Goal: Navigation & Orientation: Find specific page/section

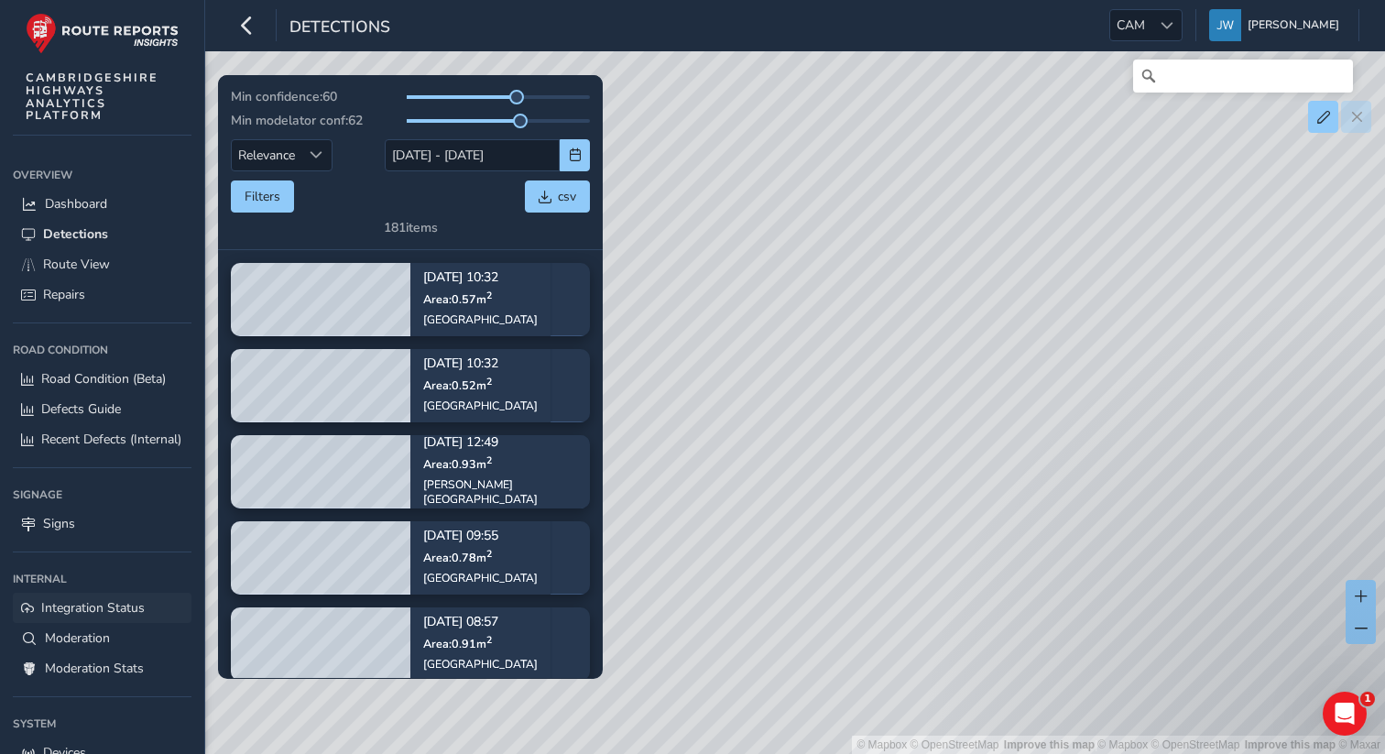
scroll to position [123, 0]
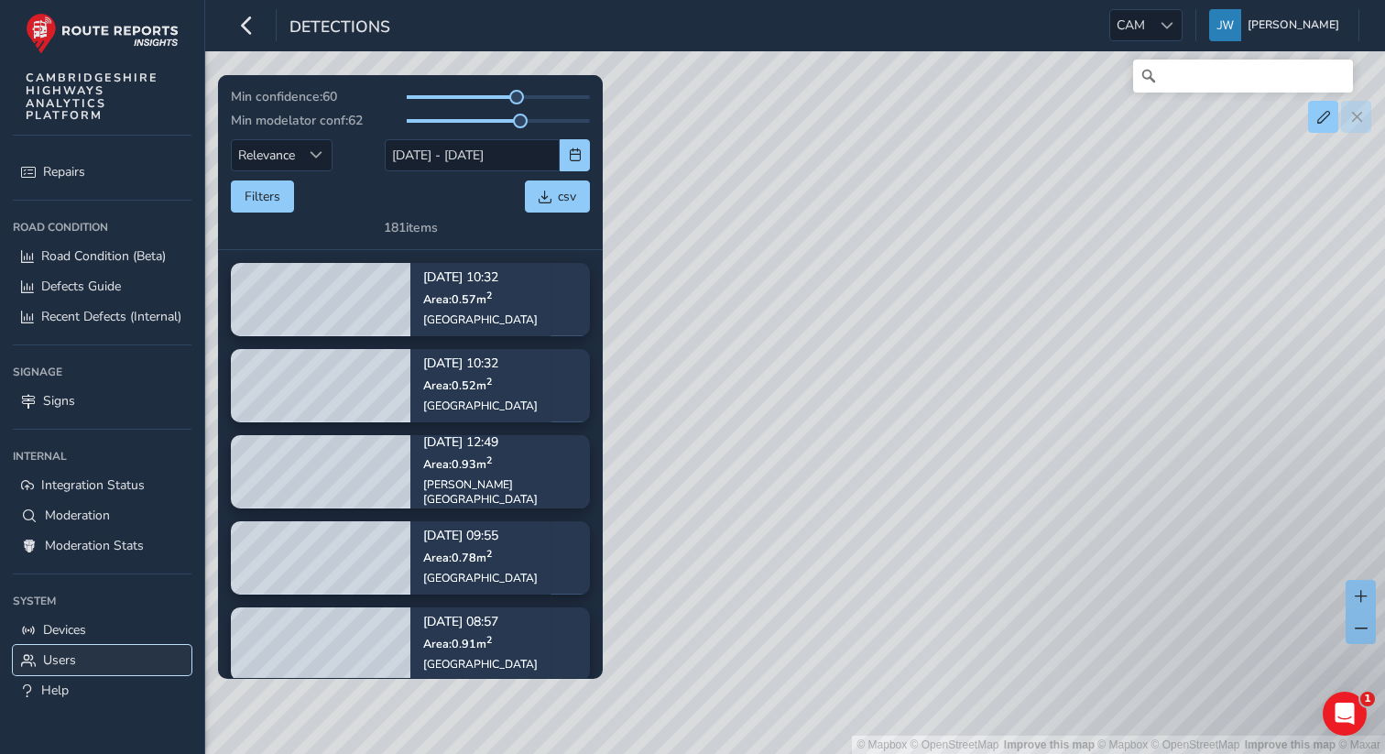
click at [55, 661] on span "Users" at bounding box center [59, 659] width 33 height 17
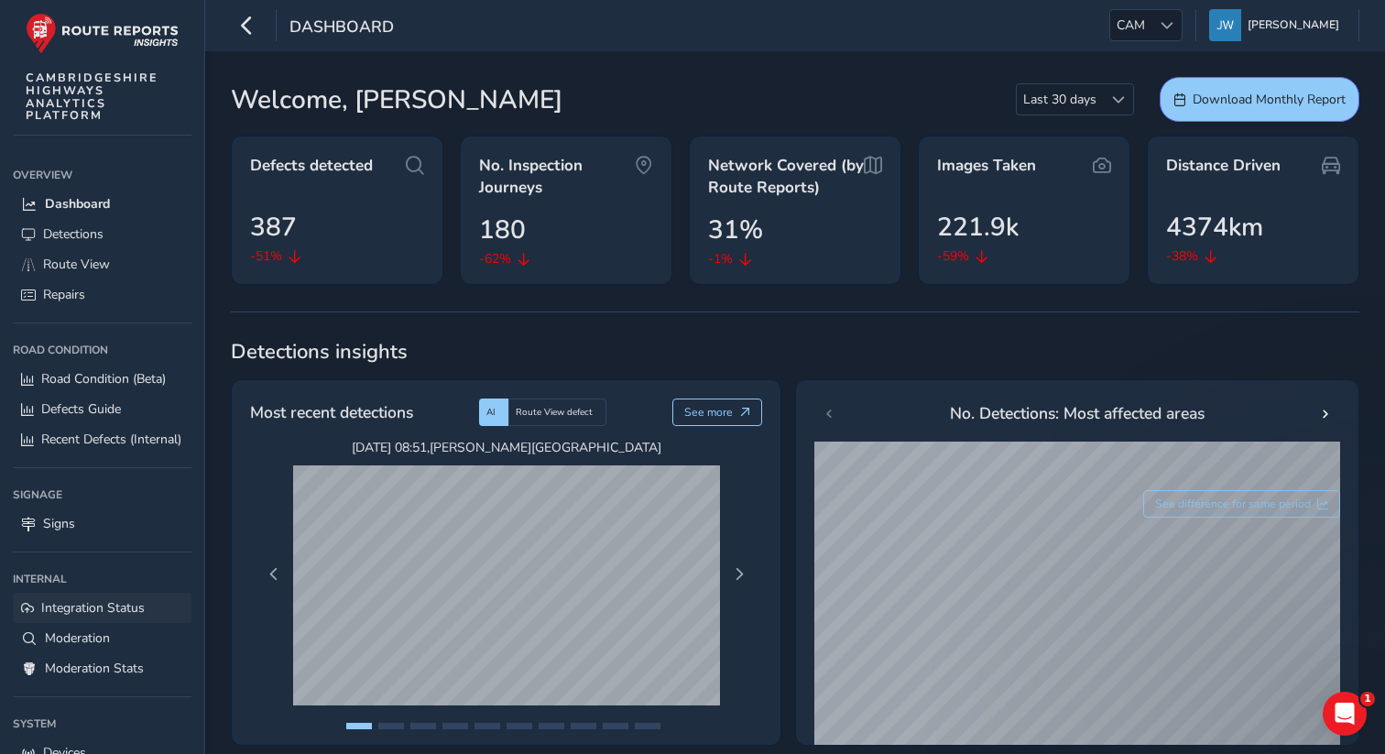
scroll to position [123, 0]
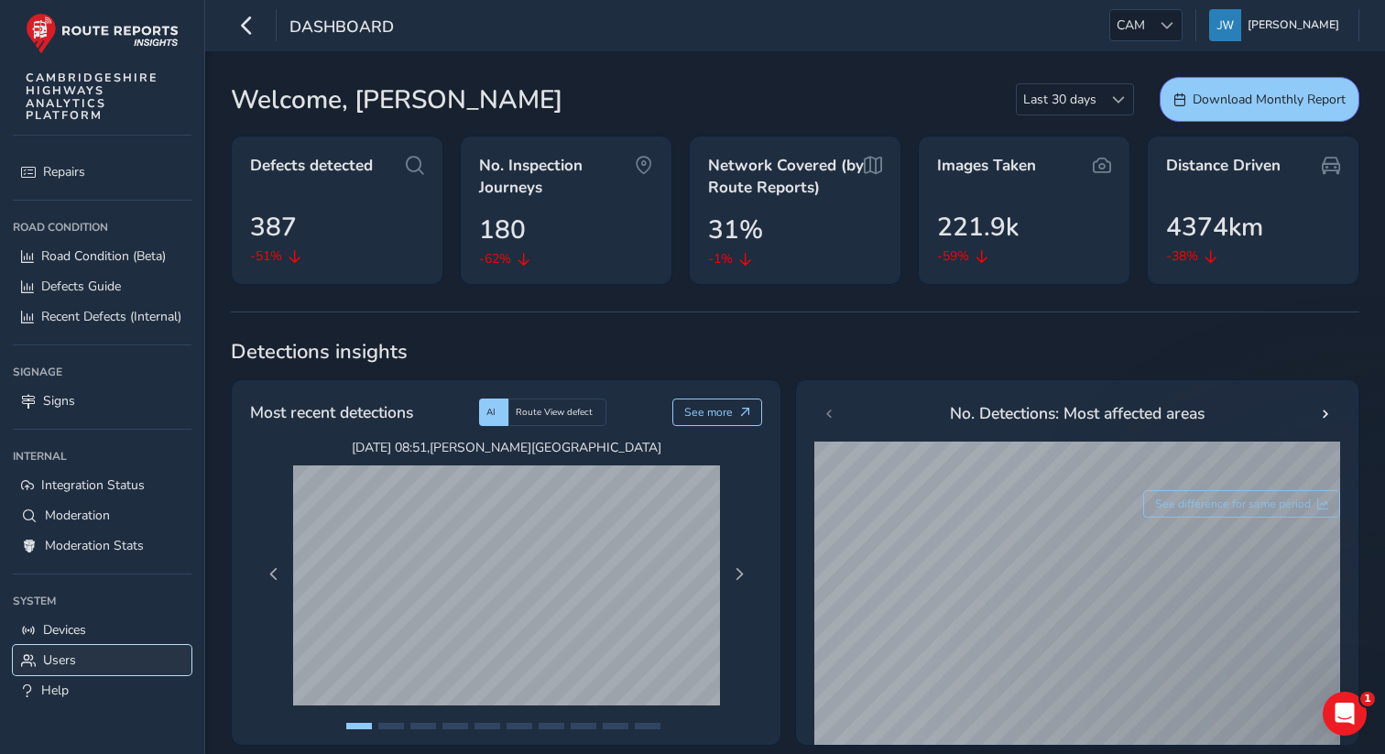
click at [70, 663] on span "Users" at bounding box center [59, 659] width 33 height 17
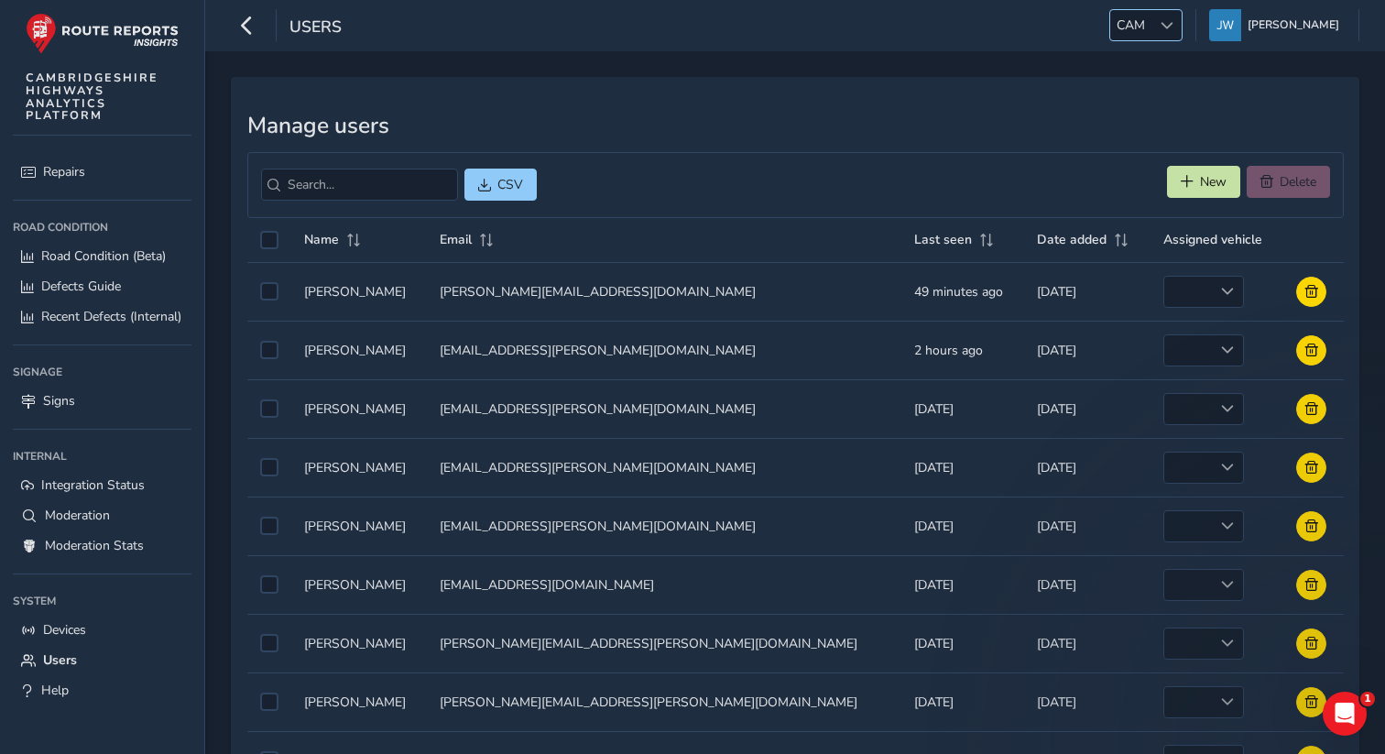
click at [1152, 28] on span "CAM" at bounding box center [1130, 25] width 41 height 30
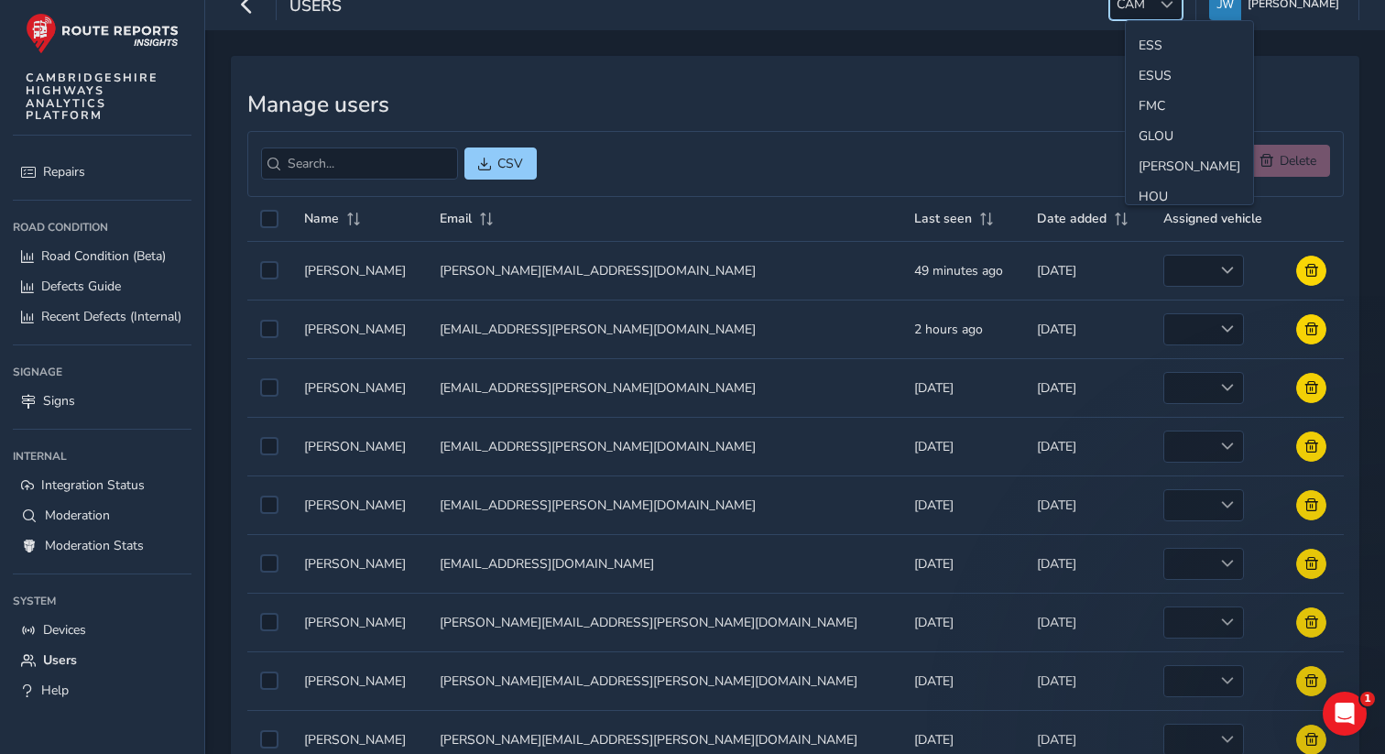
scroll to position [335, 0]
click at [1162, 87] on li "GLOU" at bounding box center [1189, 100] width 127 height 30
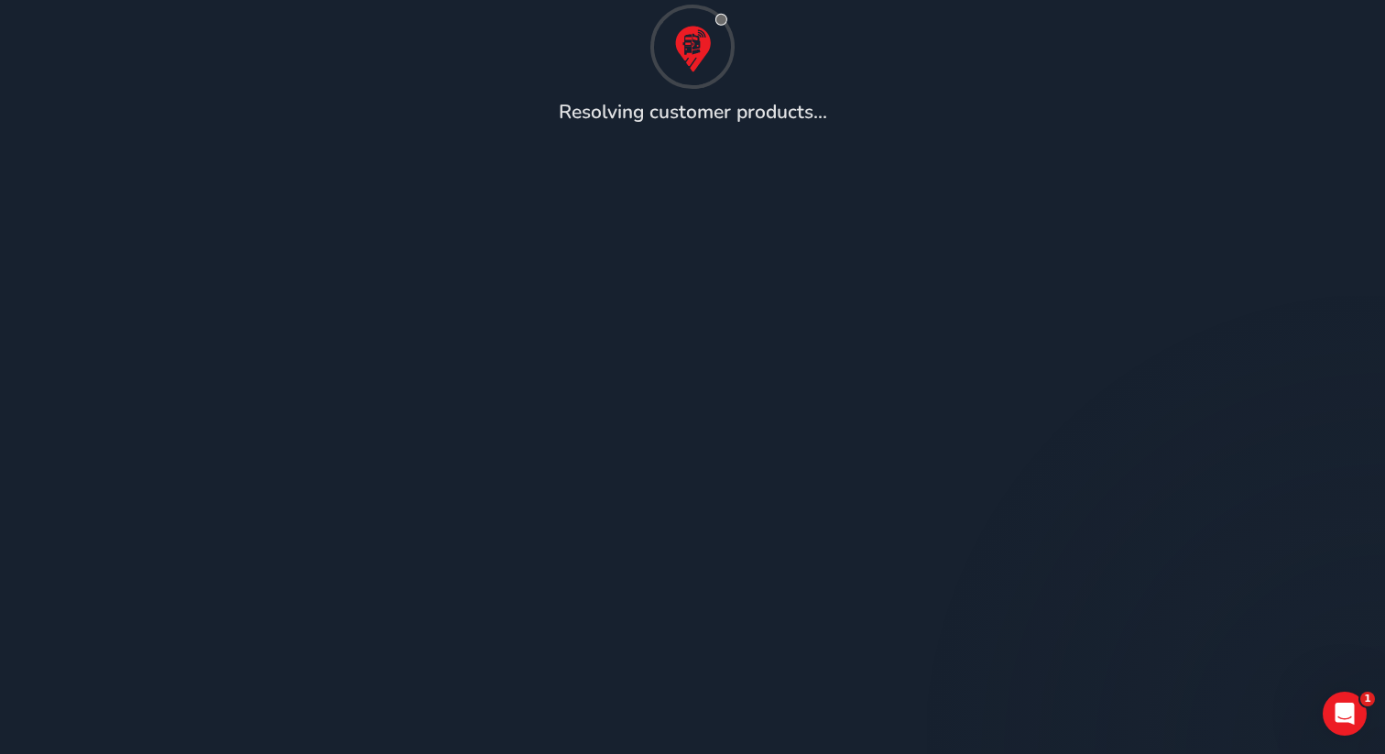
scroll to position [0, 0]
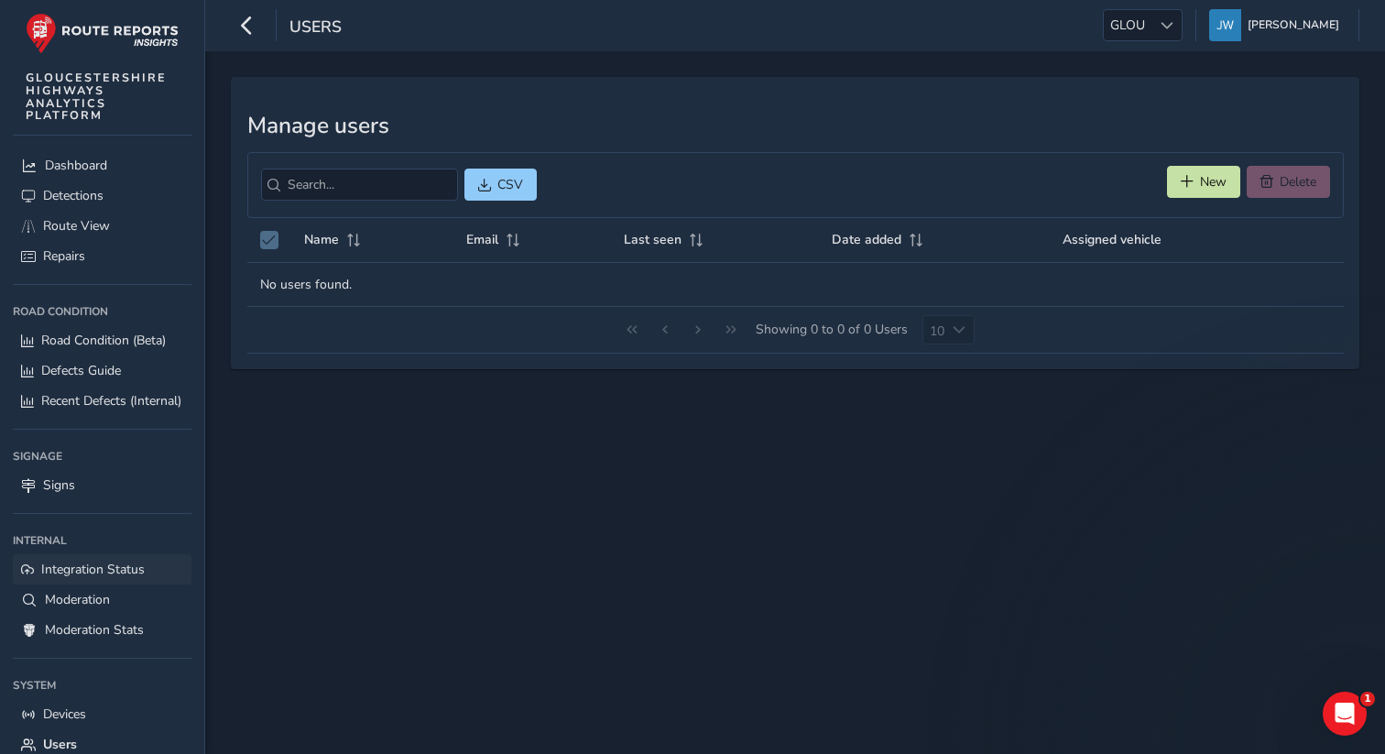
scroll to position [123, 0]
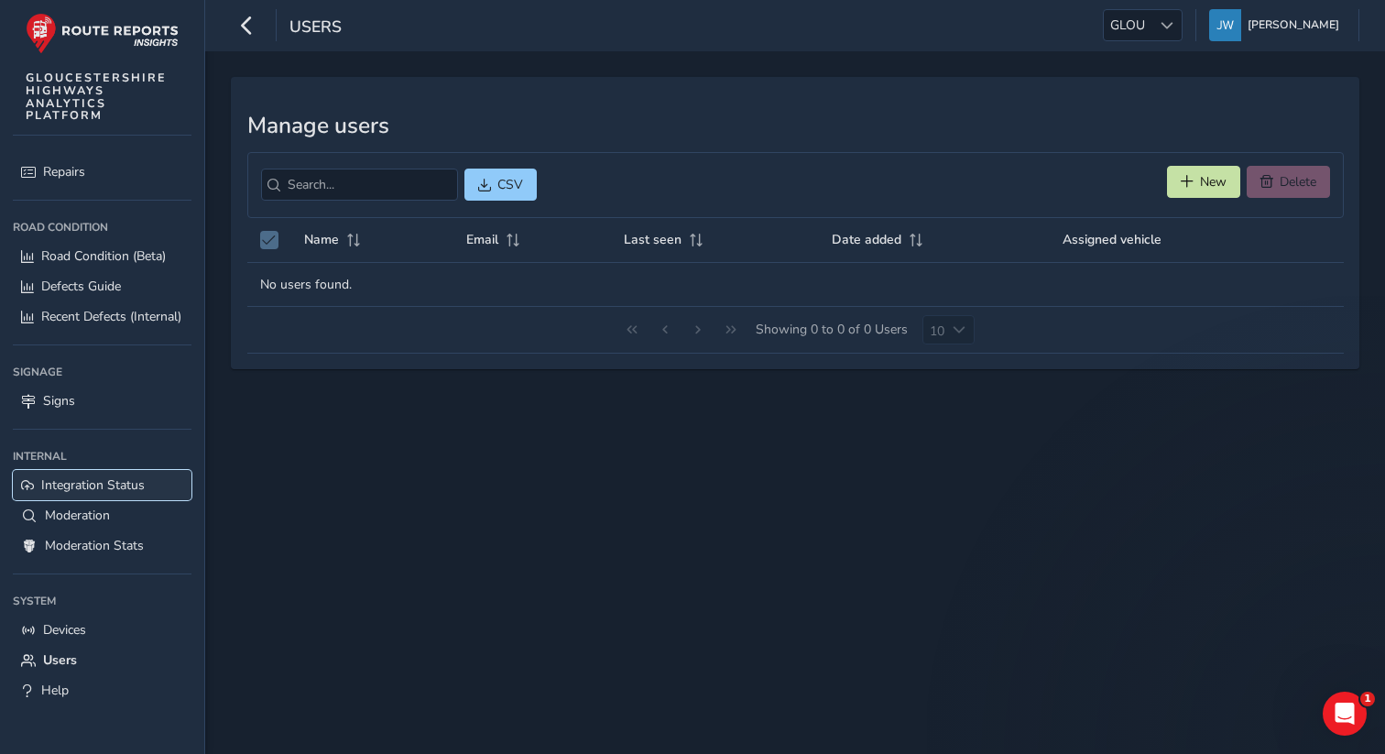
click at [58, 487] on span "Integration Status" at bounding box center [93, 484] width 104 height 17
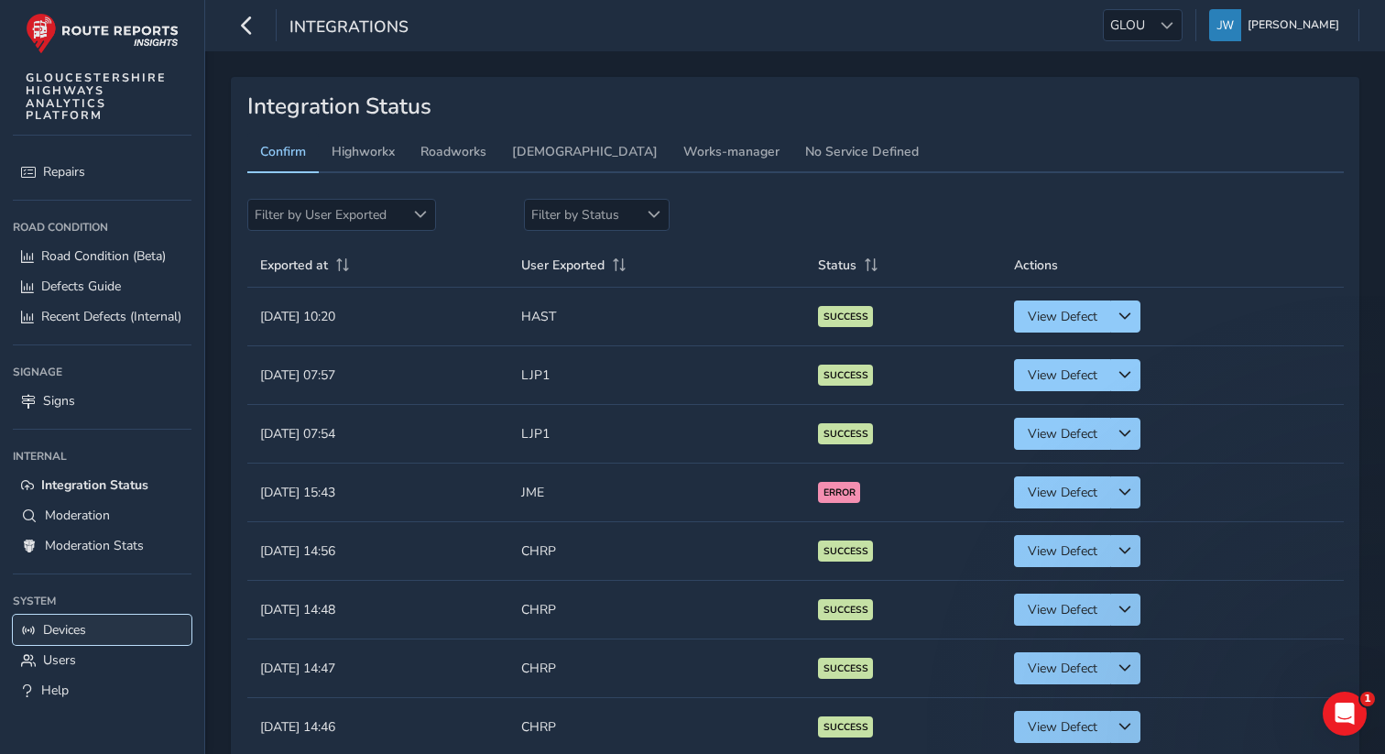
click at [60, 635] on span "Devices" at bounding box center [64, 629] width 43 height 17
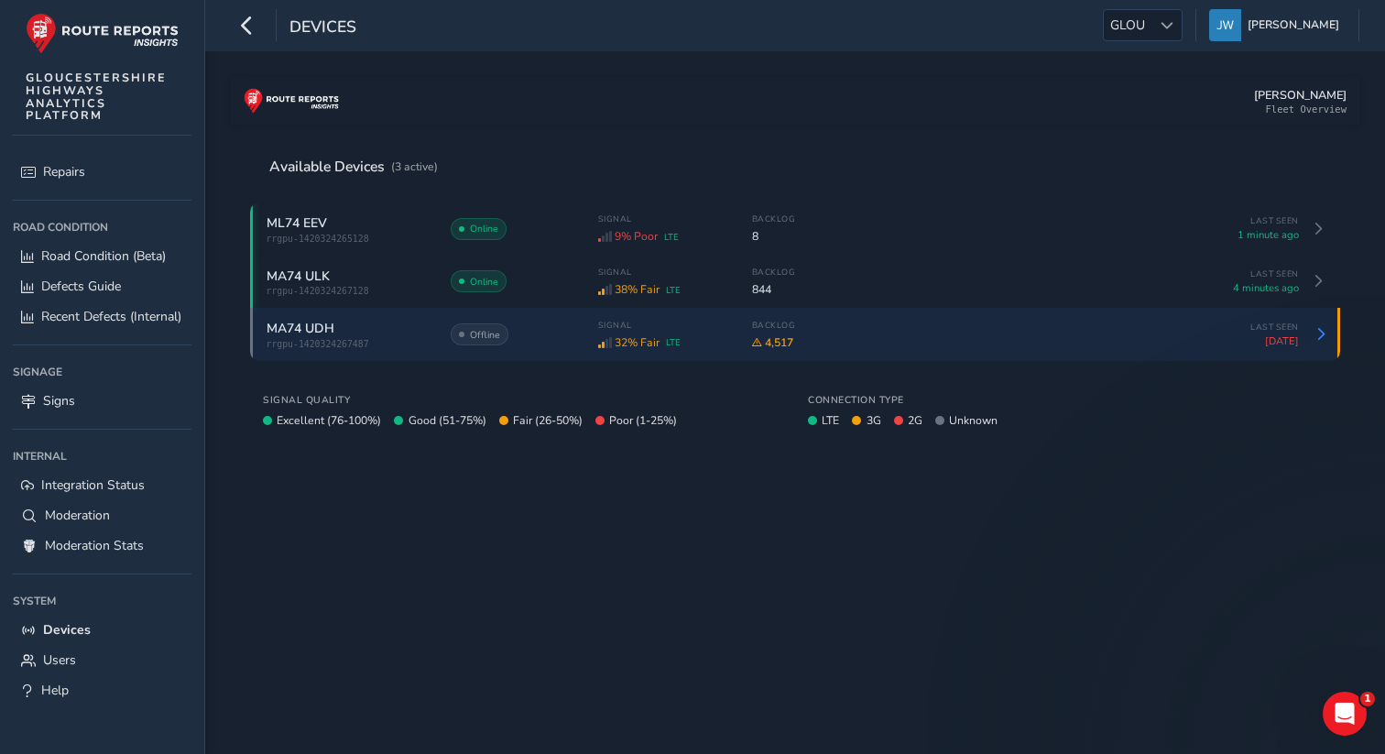
click at [411, 336] on div "MA74 UDH" at bounding box center [349, 328] width 165 height 17
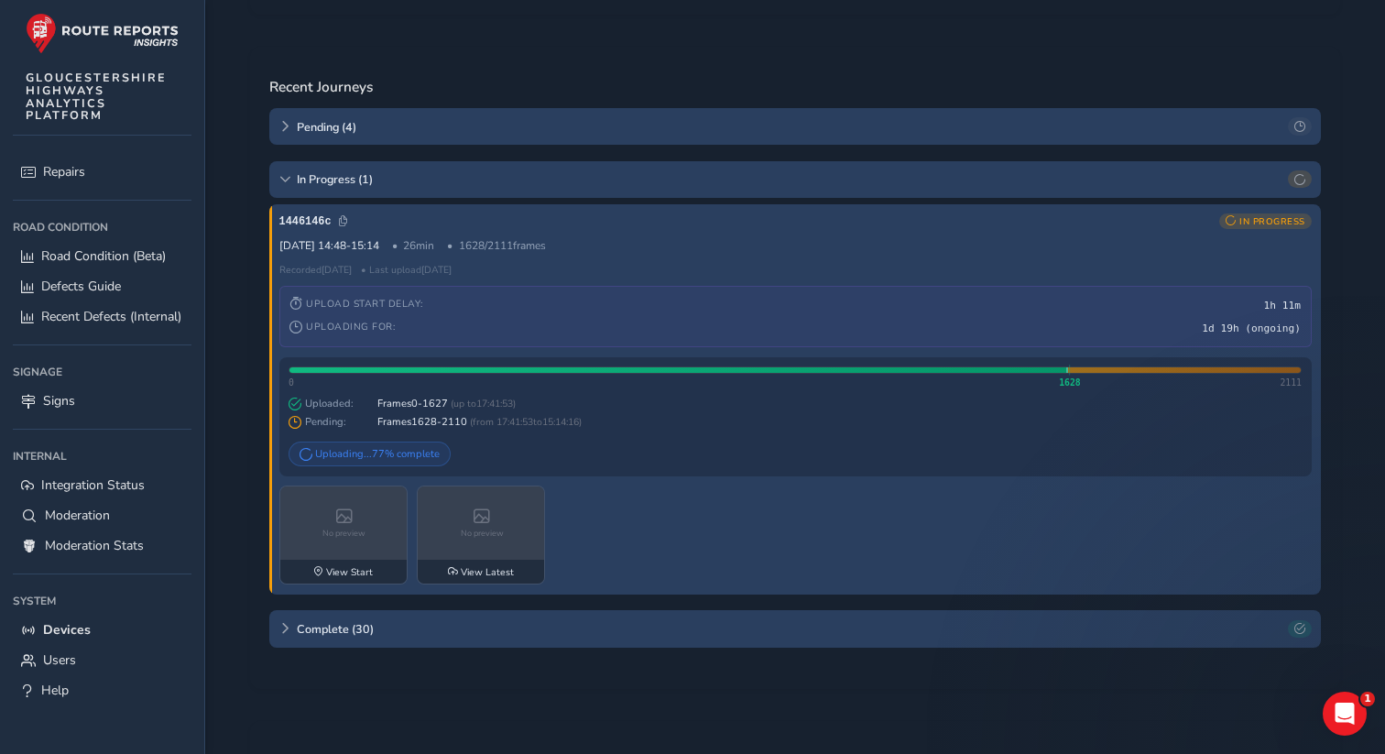
scroll to position [556, 0]
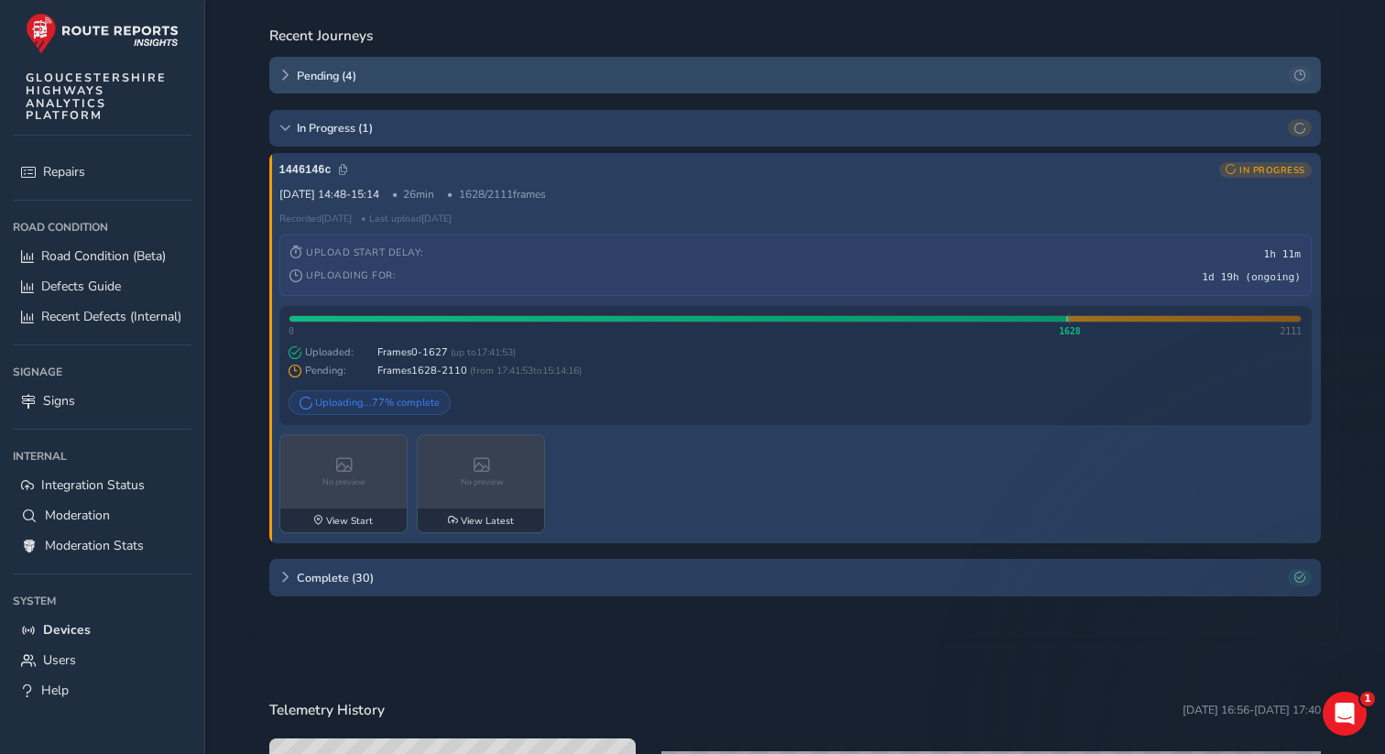
click at [286, 81] on icon at bounding box center [284, 75] width 11 height 11
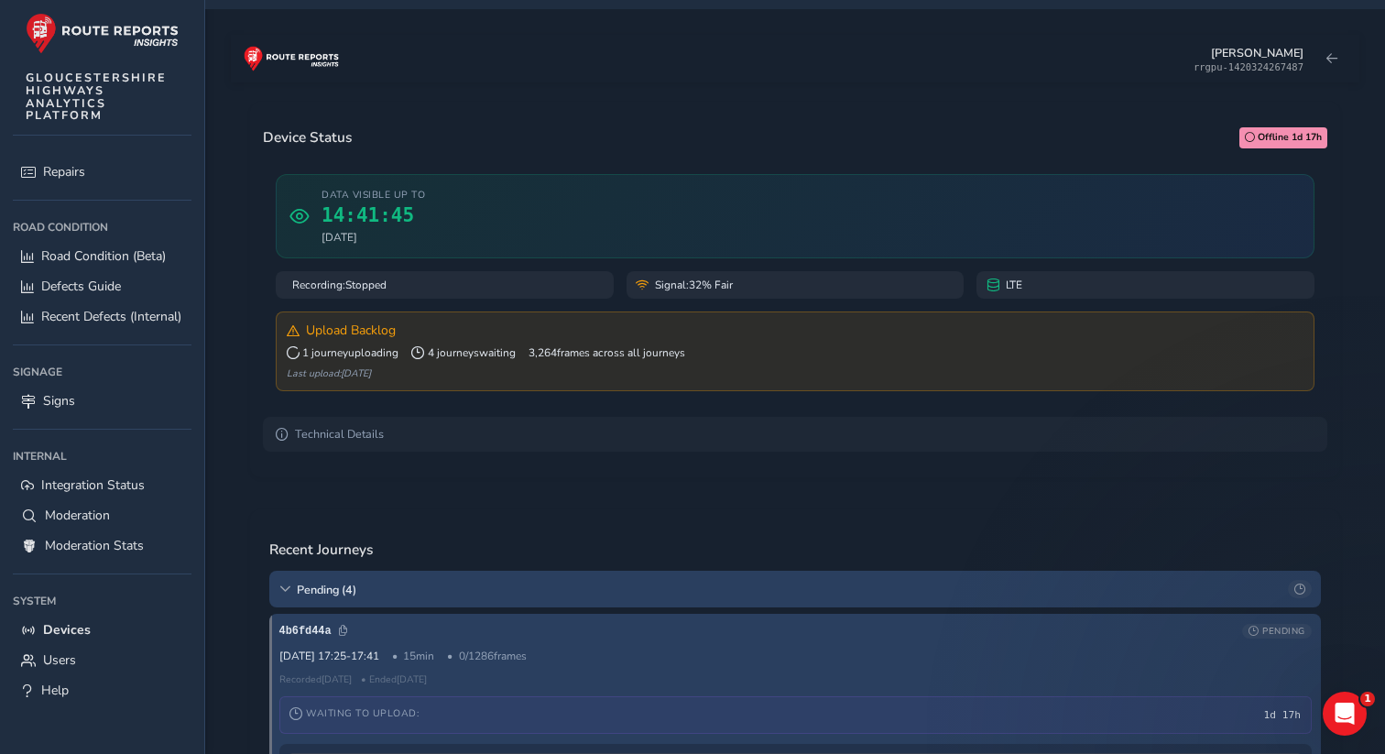
scroll to position [0, 0]
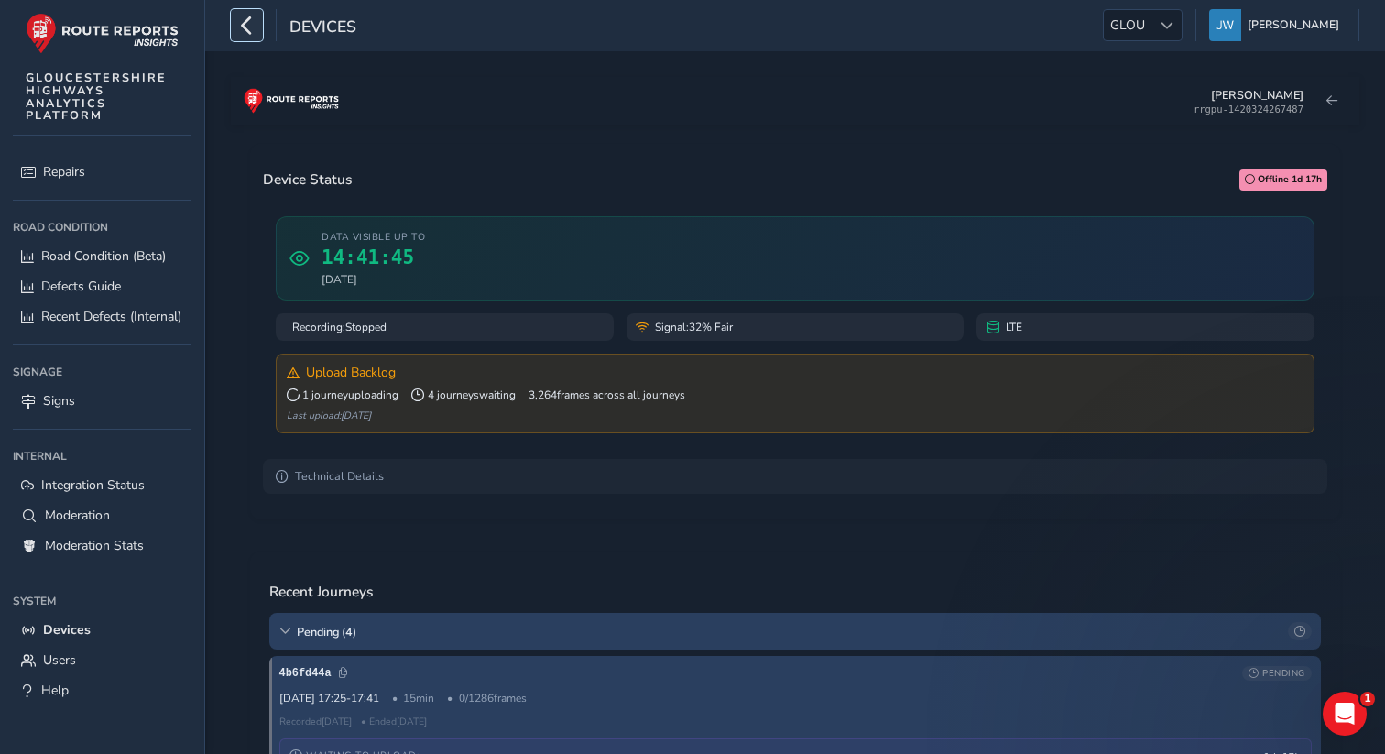
click at [252, 34] on icon "button" at bounding box center [246, 25] width 19 height 32
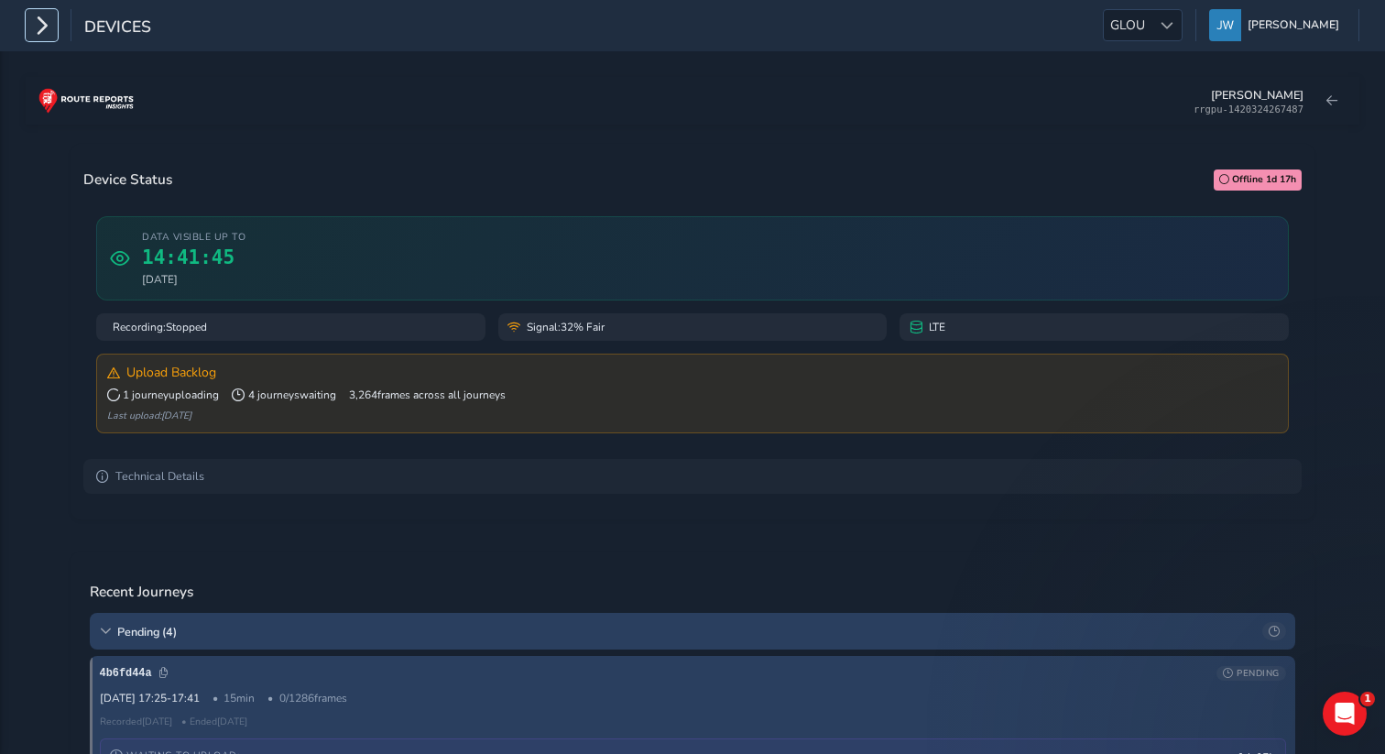
click at [27, 35] on button "button" at bounding box center [42, 25] width 32 height 32
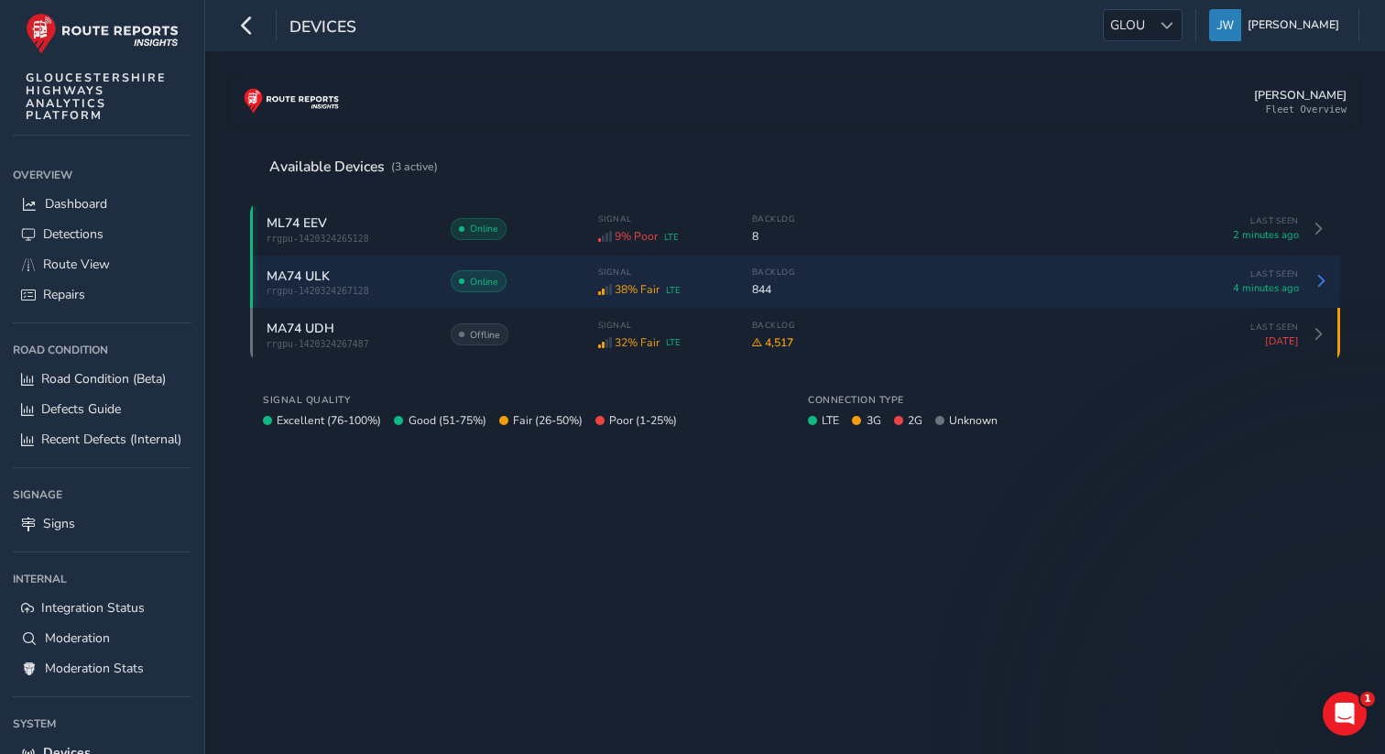
click at [364, 287] on span "rrgpu-1420324267128" at bounding box center [349, 291] width 165 height 10
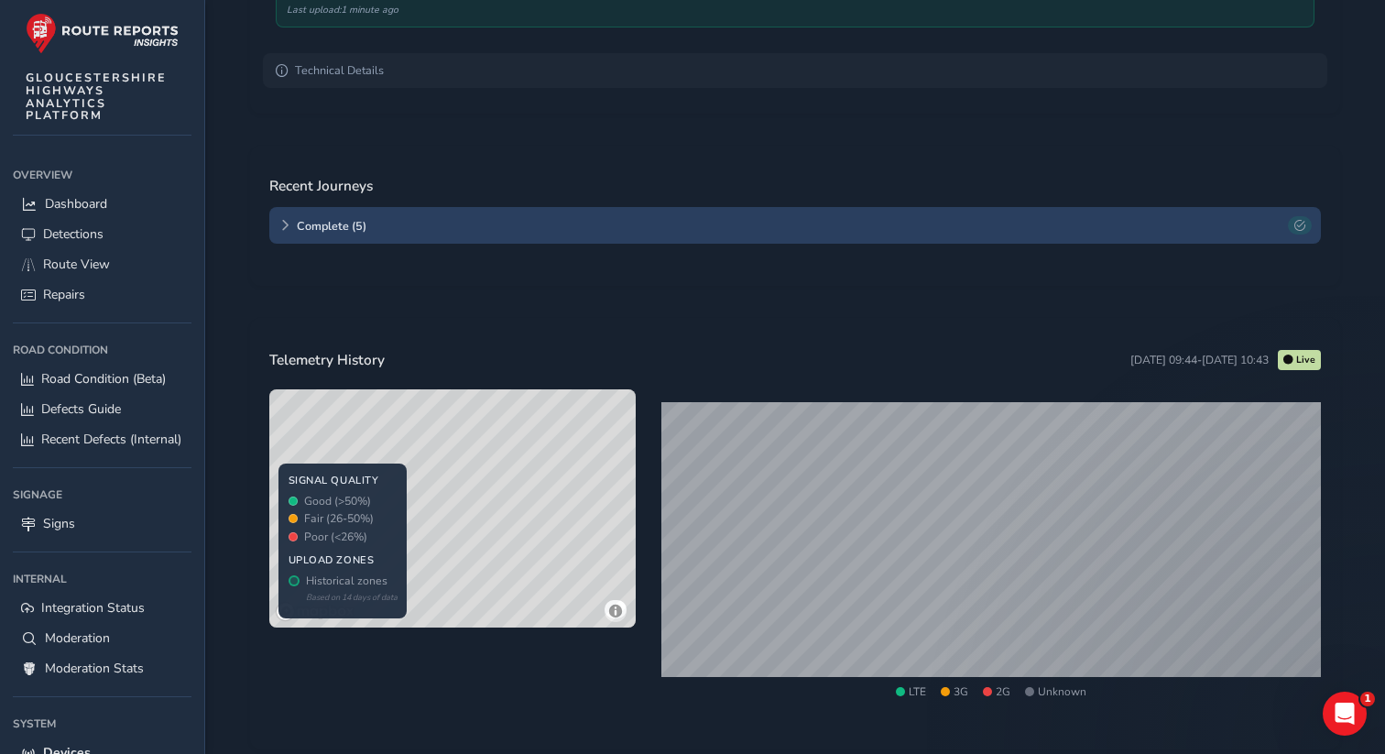
scroll to position [470, 0]
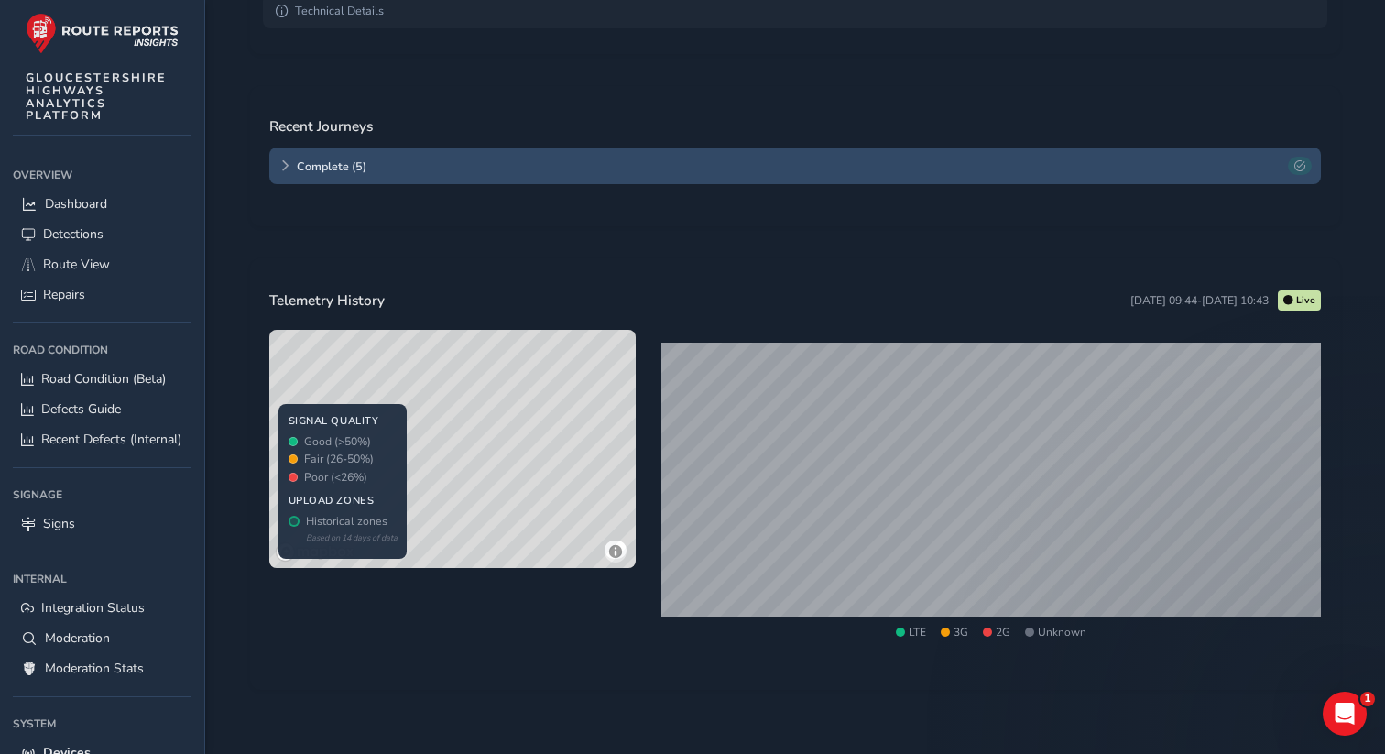
click at [282, 170] on icon at bounding box center [284, 165] width 11 height 11
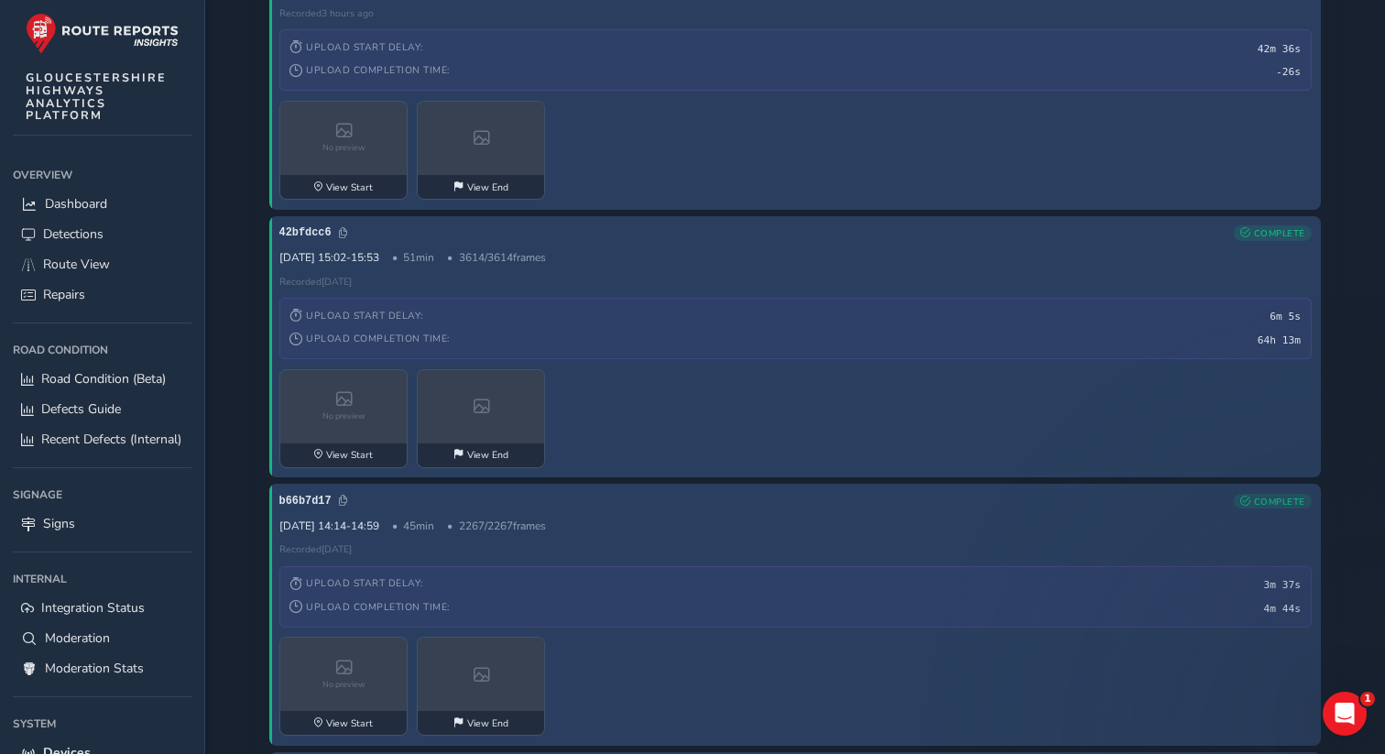
scroll to position [881, 0]
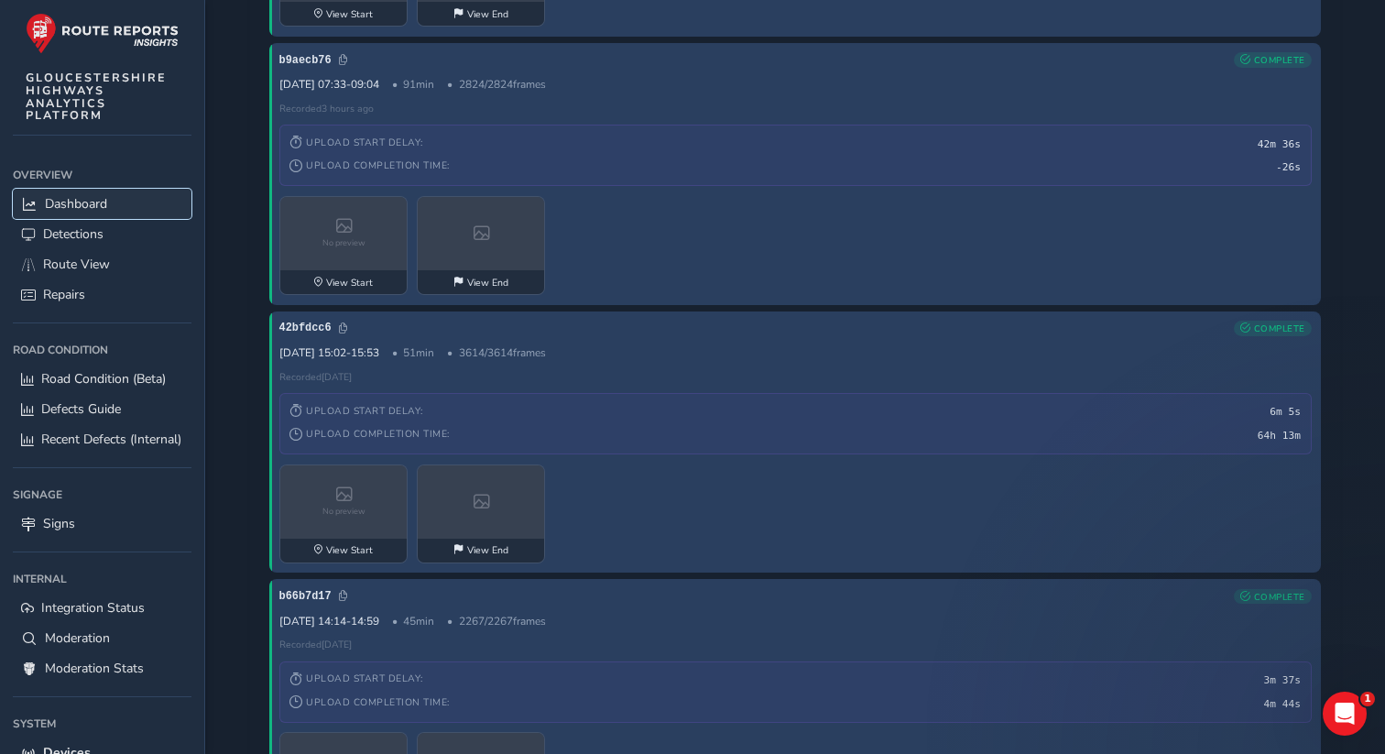
click at [68, 211] on span "Dashboard" at bounding box center [76, 203] width 62 height 17
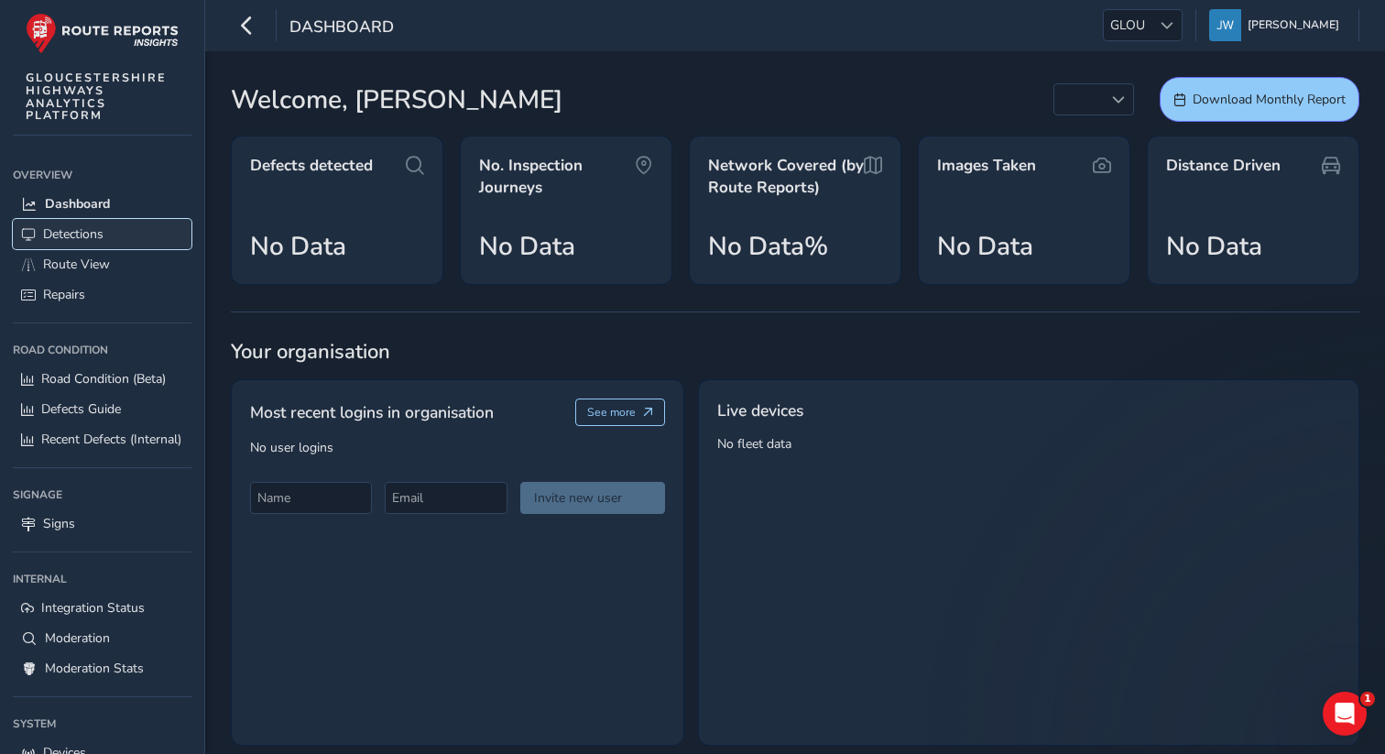
click at [65, 242] on span "Detections" at bounding box center [73, 233] width 60 height 17
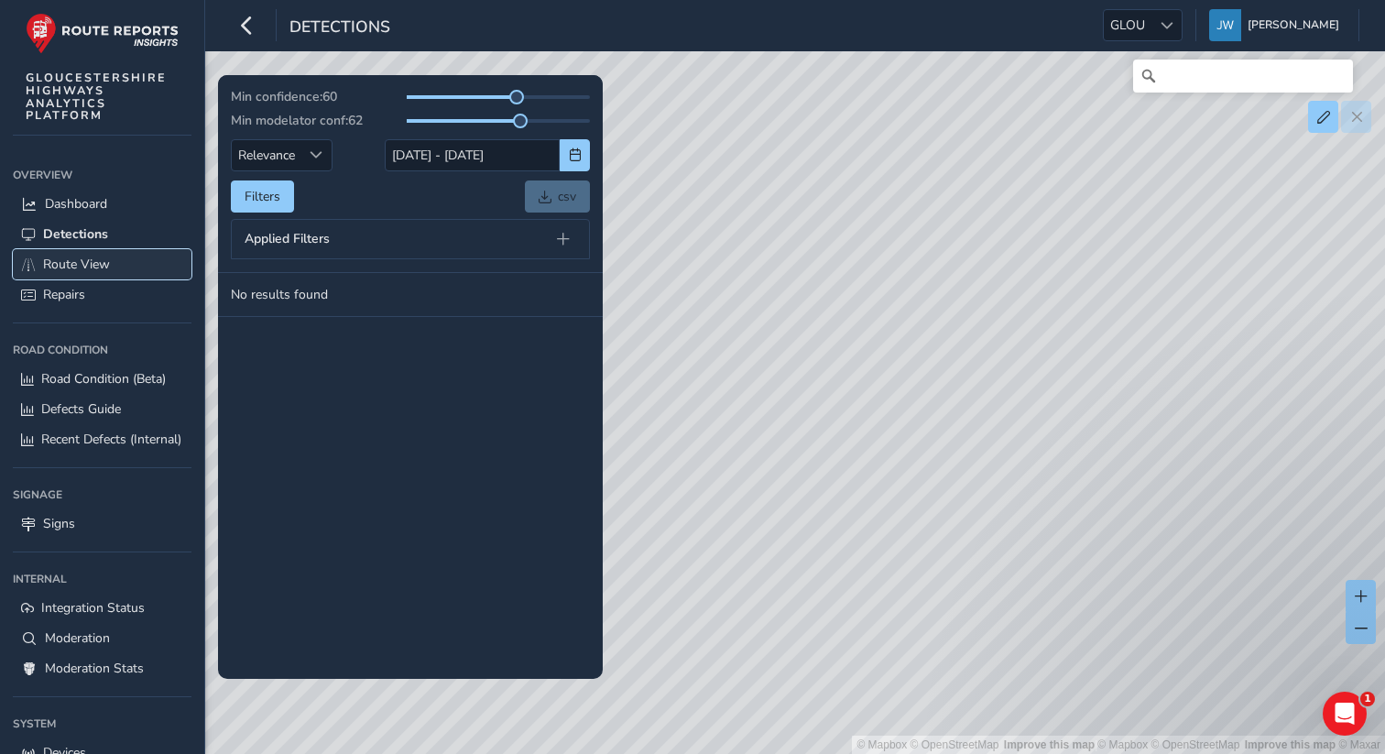
click at [69, 266] on span "Route View" at bounding box center [76, 264] width 67 height 17
